Goal: Complete application form

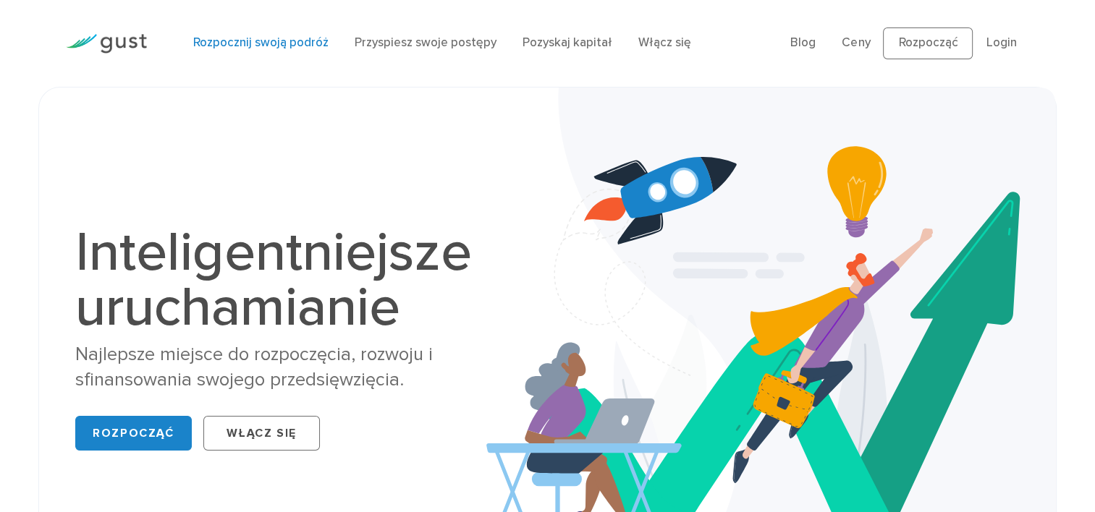
click at [258, 43] on link "Rozpocznij swoją podróż" at bounding box center [260, 42] width 135 height 14
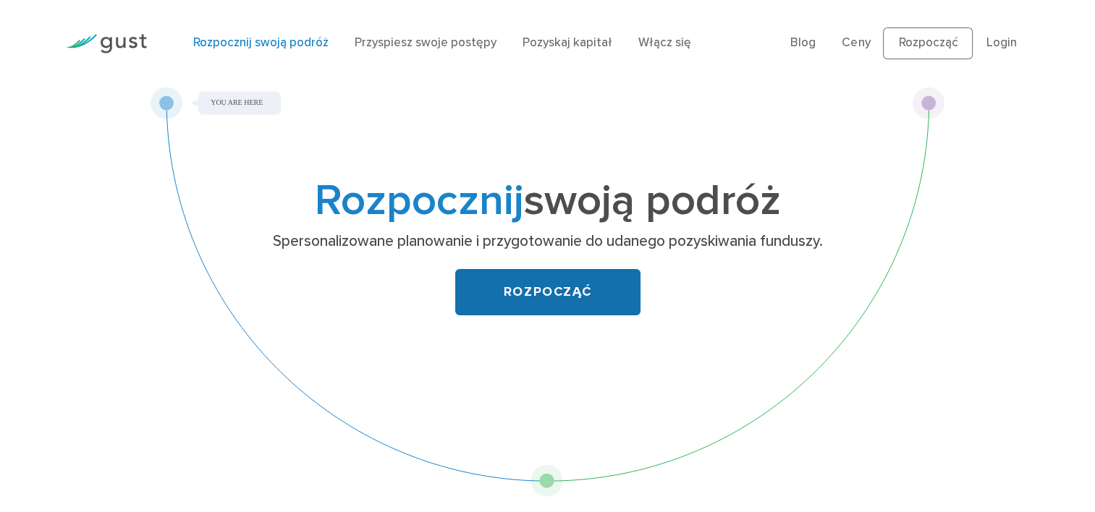
click at [533, 316] on link "ROZPOCZĄĆ" at bounding box center [547, 292] width 185 height 46
